Goal: Transaction & Acquisition: Obtain resource

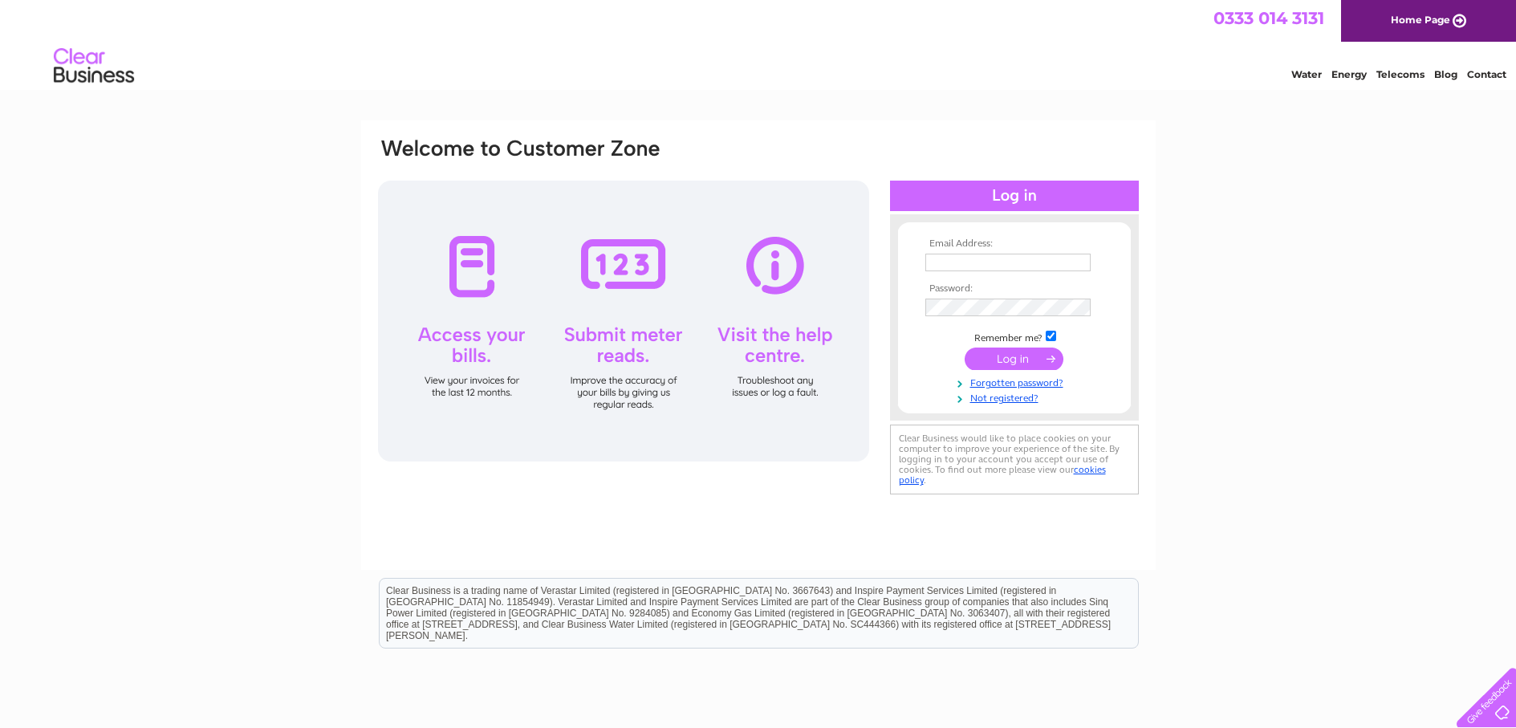
click at [933, 258] on input "text" at bounding box center [1008, 263] width 165 height 18
type input "claire@balmoralestates.co.uk"
click at [999, 360] on input "submit" at bounding box center [1014, 360] width 99 height 22
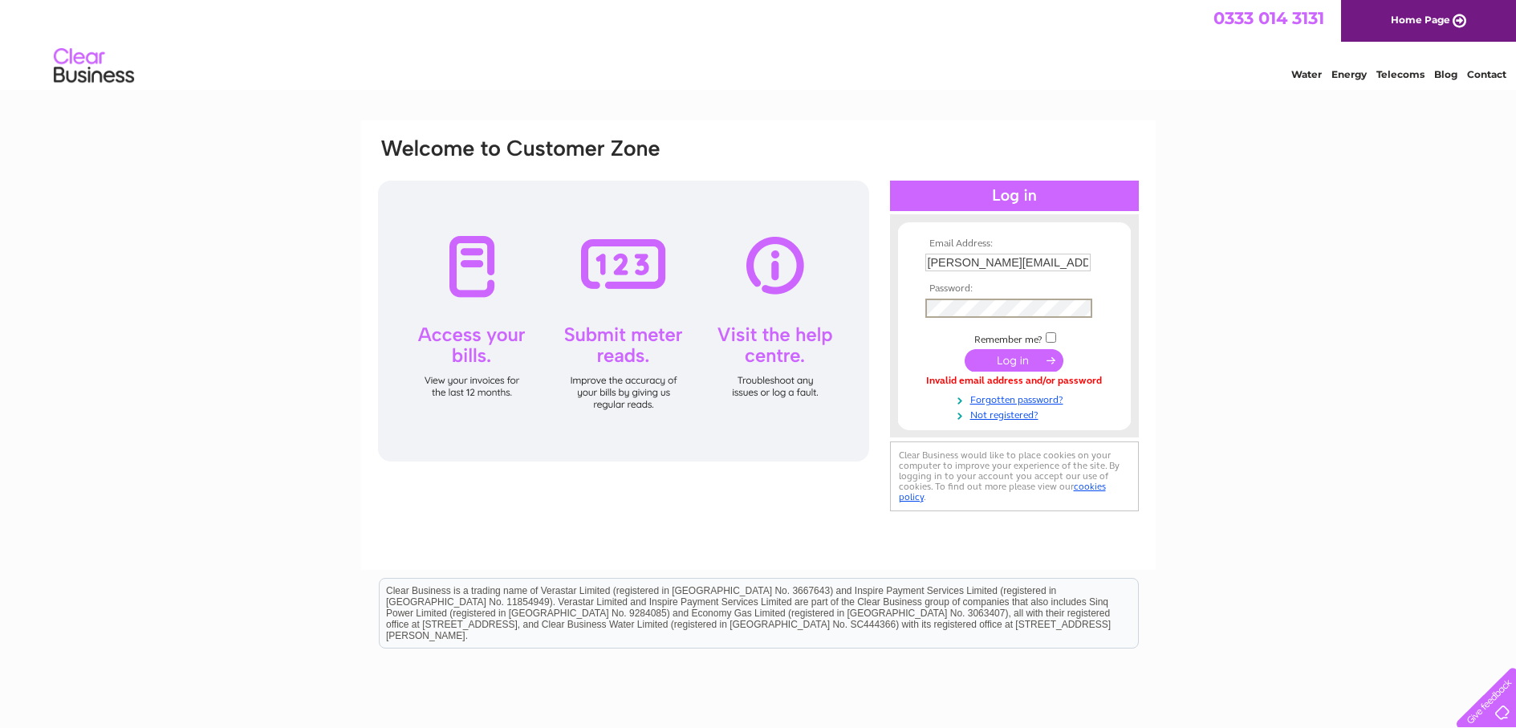
click at [971, 352] on input "submit" at bounding box center [1014, 360] width 99 height 22
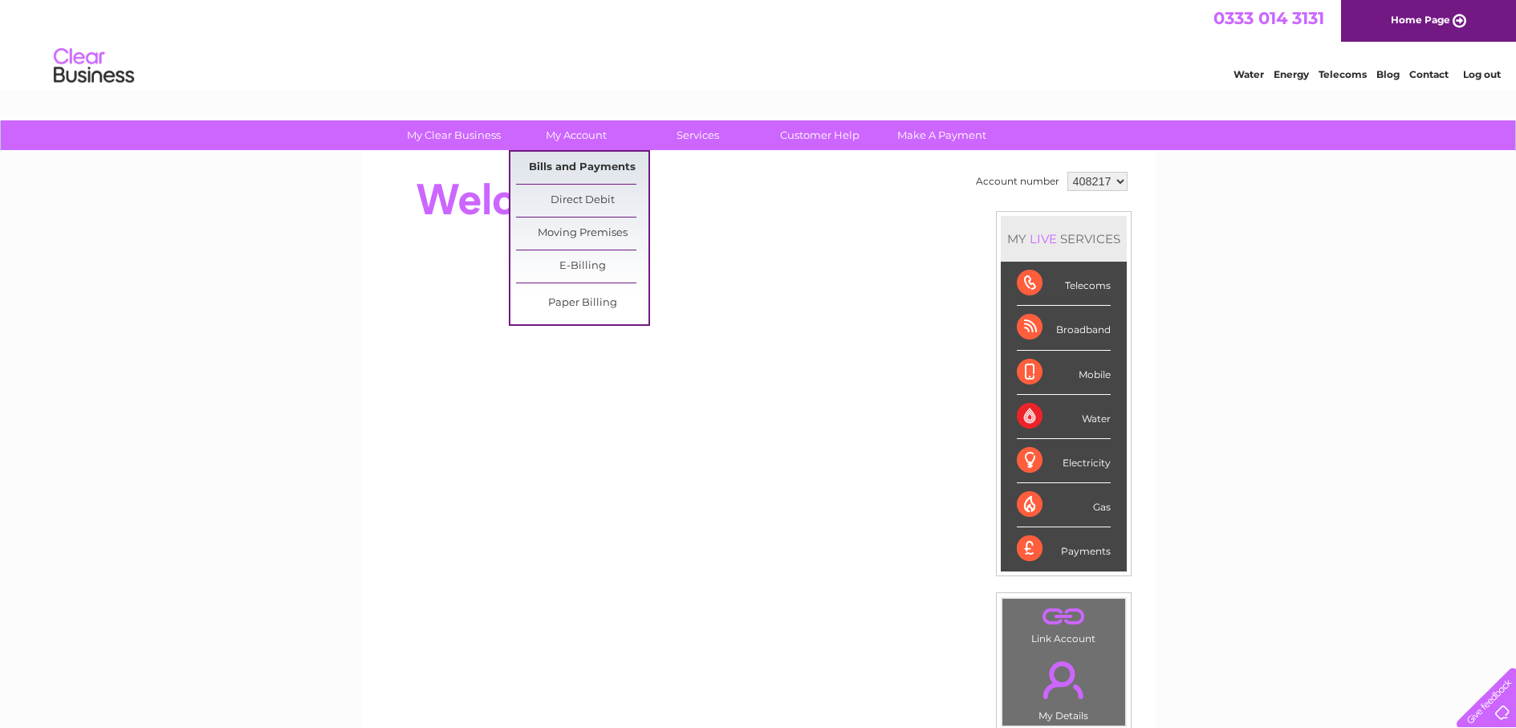
click at [586, 159] on link "Bills and Payments" at bounding box center [582, 168] width 132 height 32
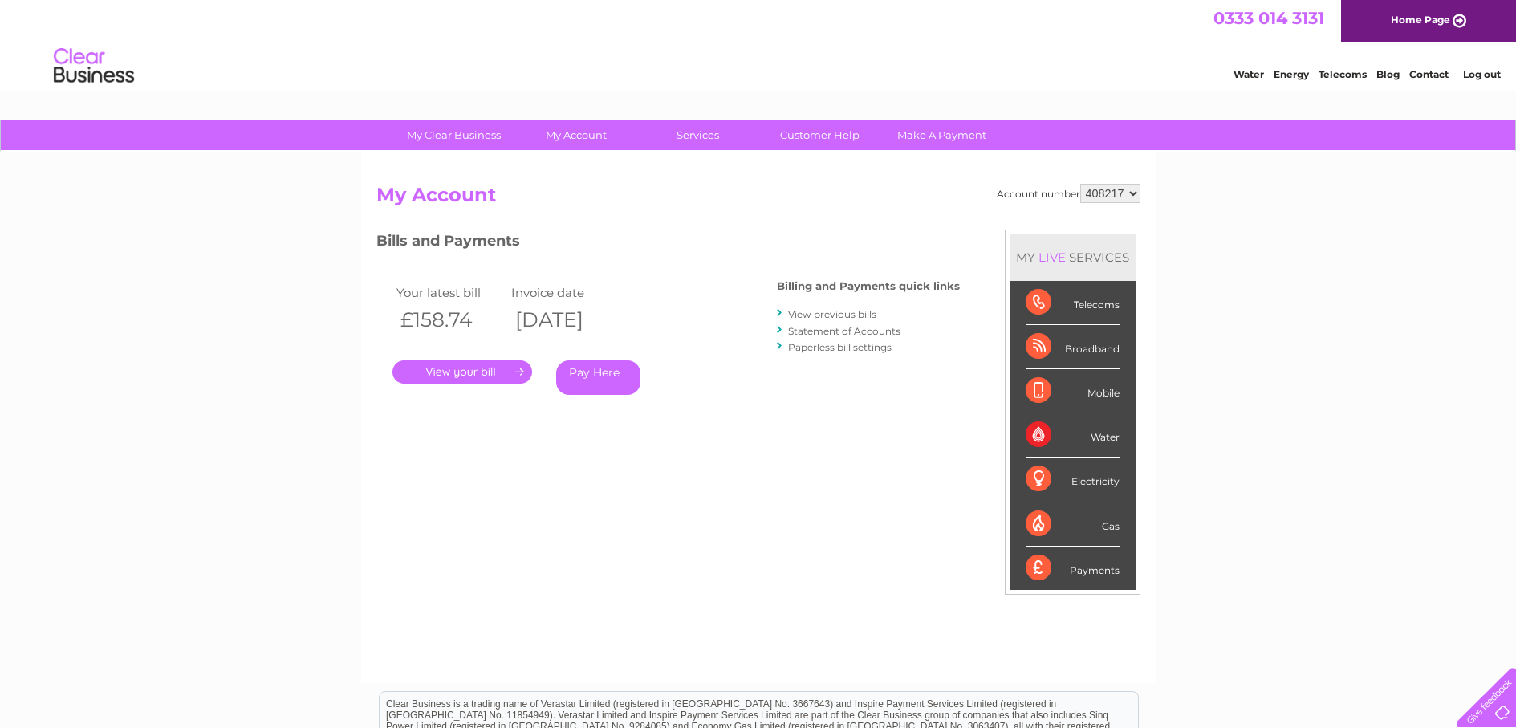
click at [474, 370] on link "." at bounding box center [463, 371] width 140 height 23
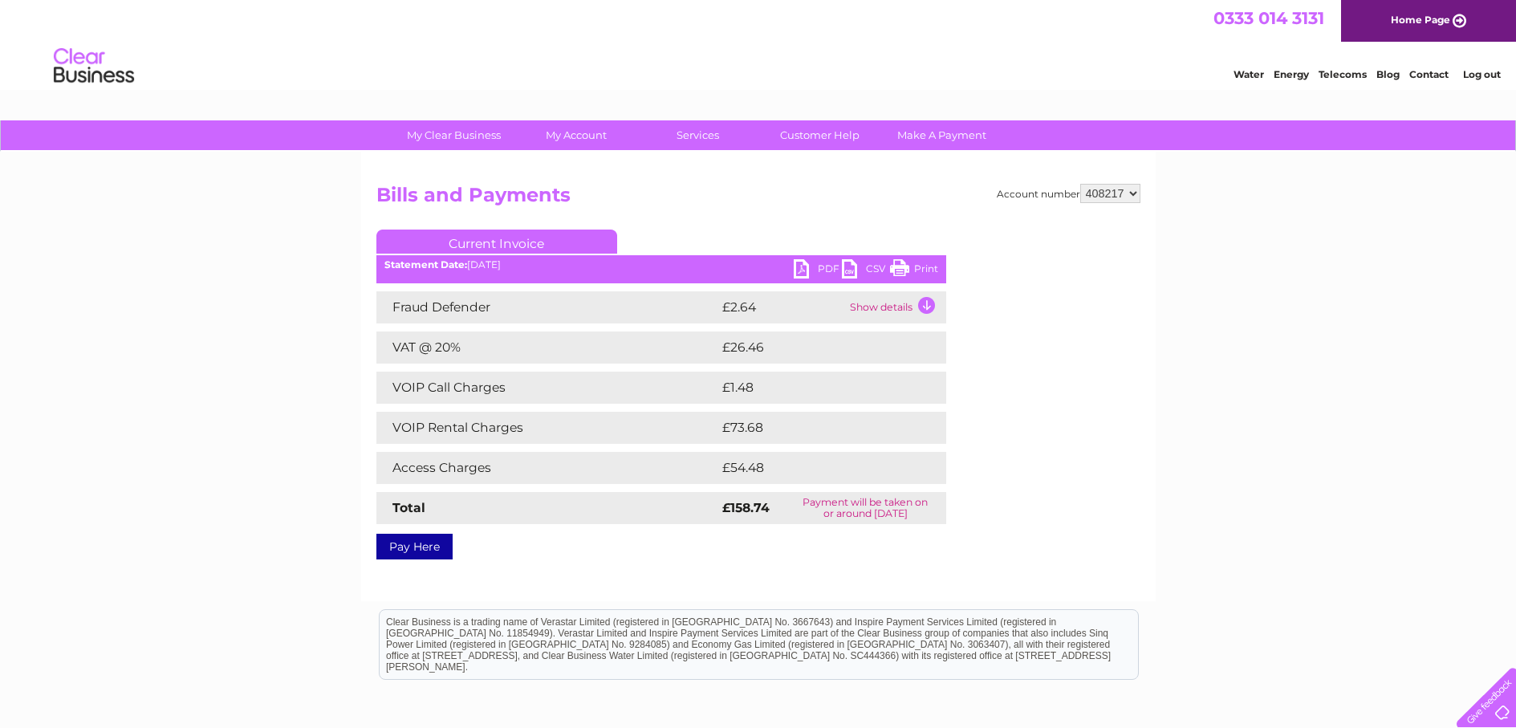
click at [827, 267] on link "PDF" at bounding box center [818, 270] width 48 height 23
click at [805, 268] on link "PDF" at bounding box center [818, 270] width 48 height 23
